Goal: Transaction & Acquisition: Purchase product/service

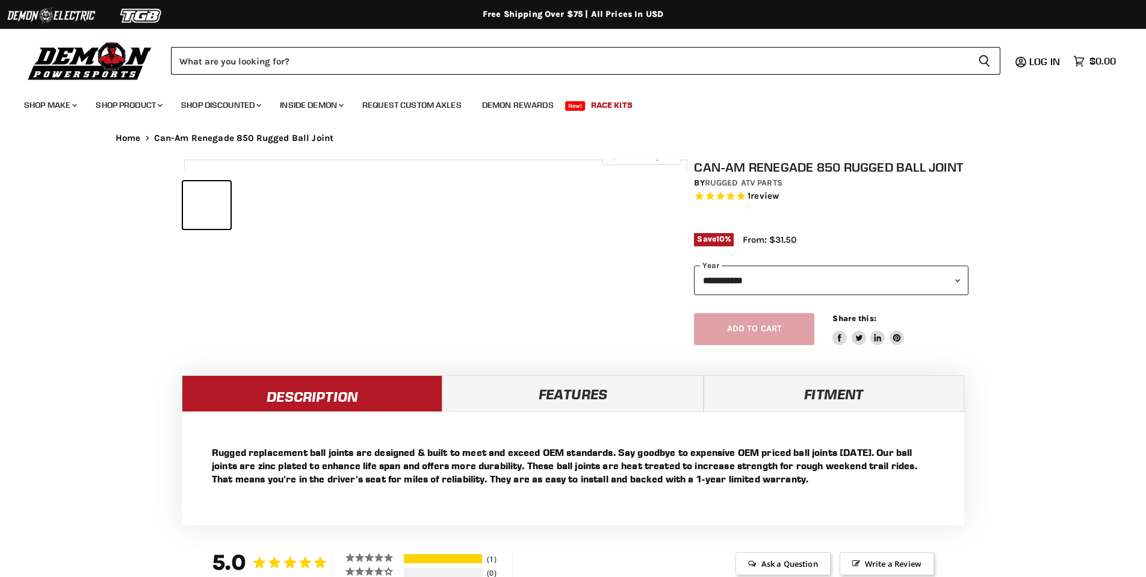
select select "******"
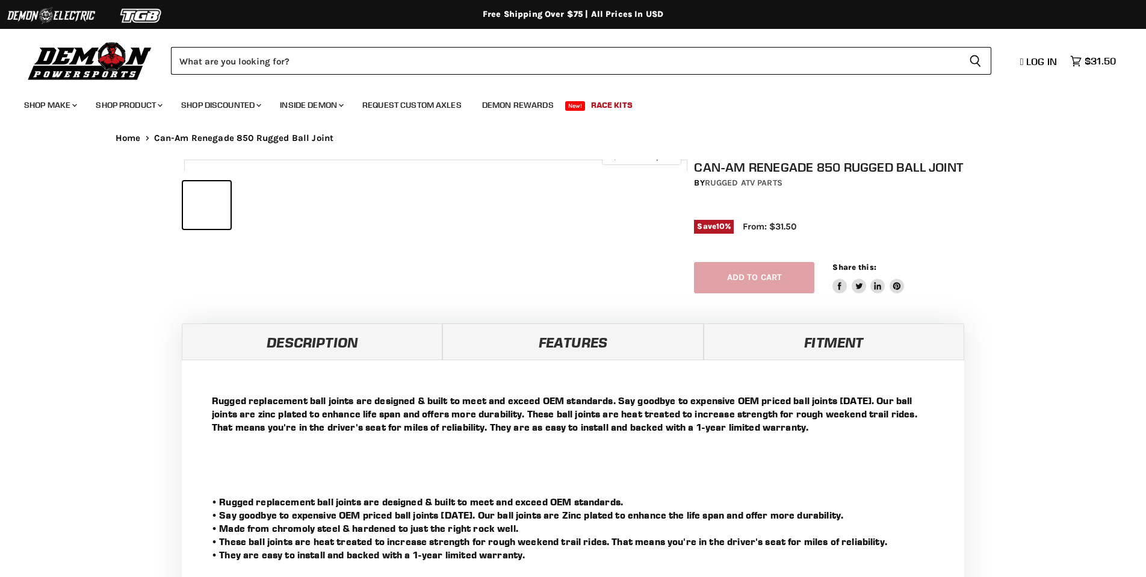
select select "******"
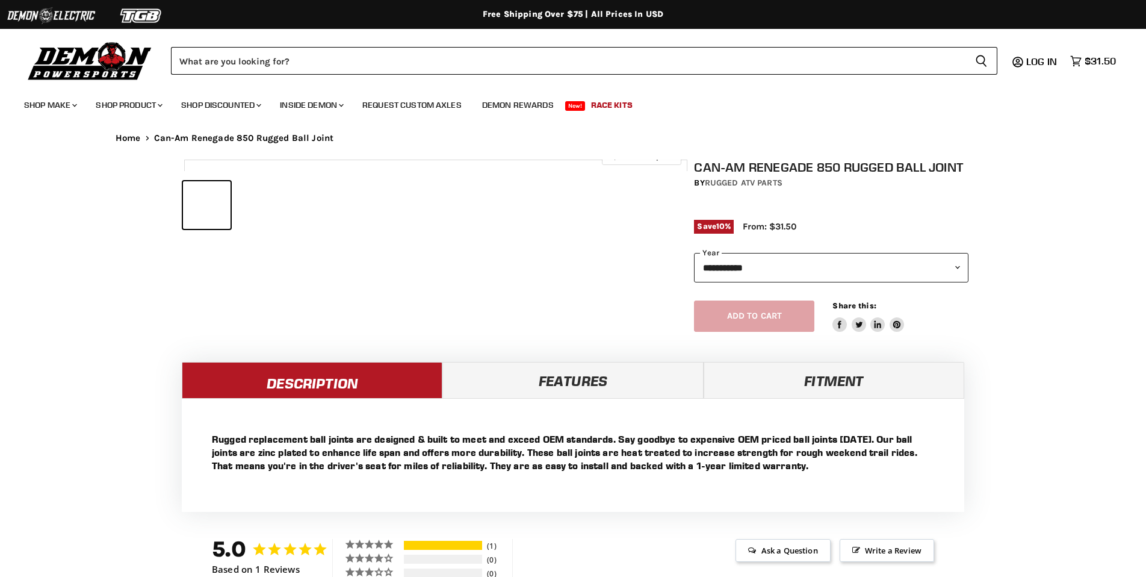
select select "******"
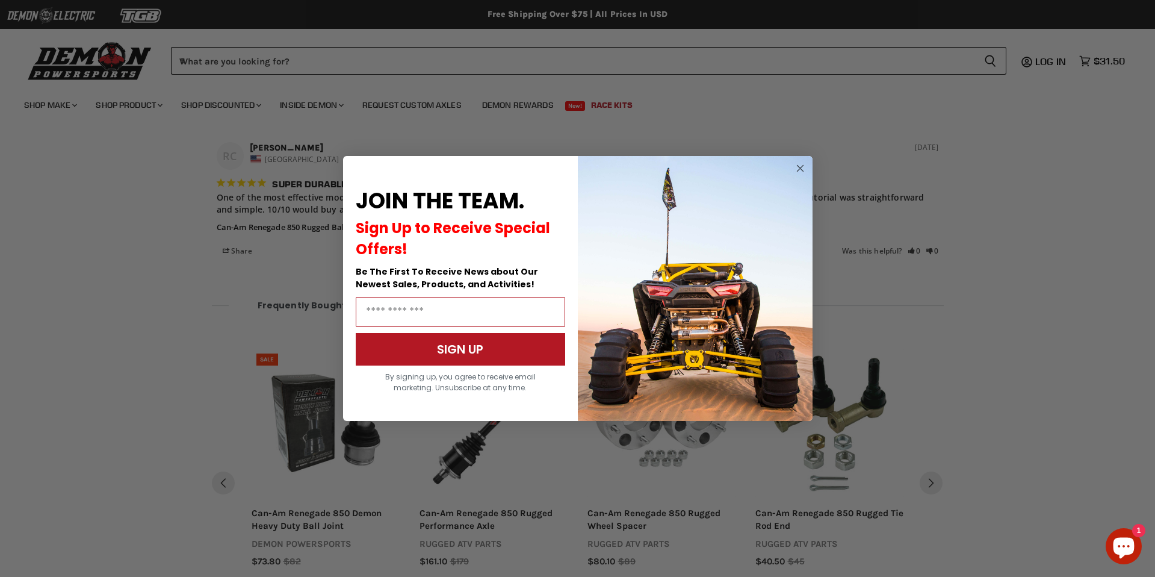
scroll to position [933, 0]
